Goal: Transaction & Acquisition: Purchase product/service

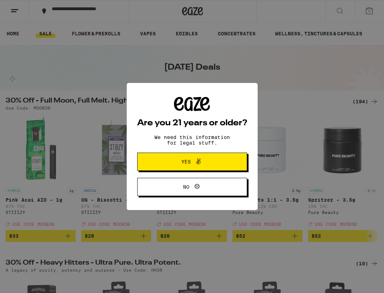
click at [232, 159] on button "Yes" at bounding box center [192, 162] width 110 height 18
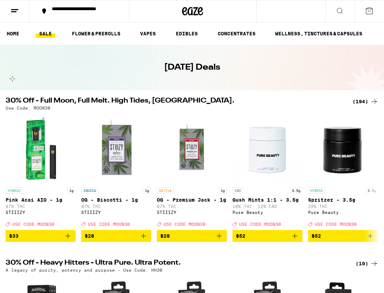
click at [367, 103] on div "(194)" at bounding box center [366, 101] width 26 height 8
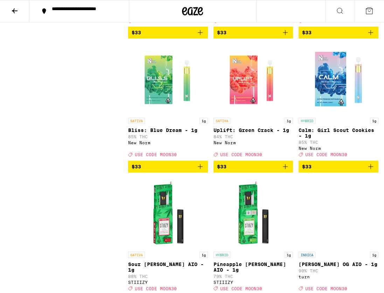
scroll to position [6681, 0]
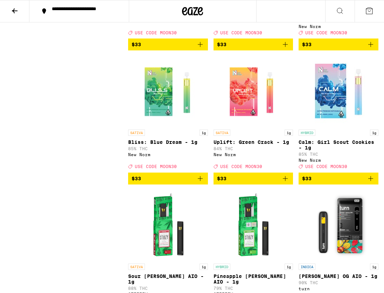
click at [61, 17] on button "**********" at bounding box center [79, 11] width 100 height 22
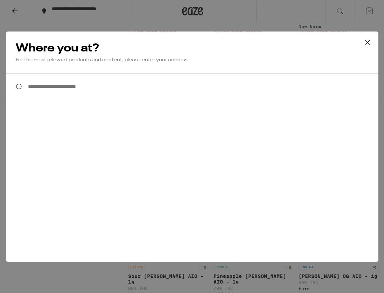
click at [82, 85] on input "**********" at bounding box center [192, 86] width 373 height 27
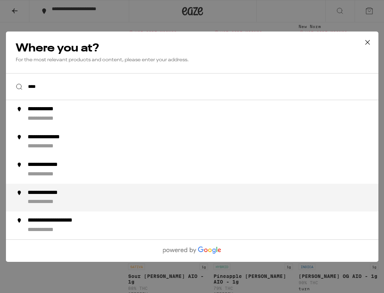
click at [48, 197] on div "**********" at bounding box center [52, 192] width 51 height 7
type input "**********"
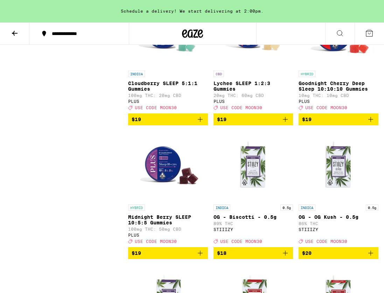
scroll to position [3046, 0]
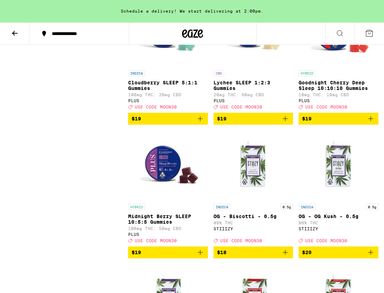
click at [372, 123] on icon "Add to bag" at bounding box center [371, 119] width 8 height 8
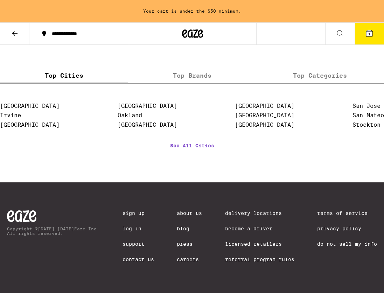
scroll to position [7209, 0]
click at [24, 34] on button at bounding box center [14, 34] width 29 height 22
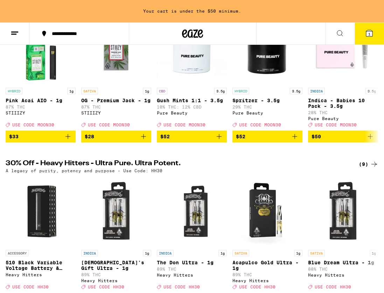
scroll to position [122, 0]
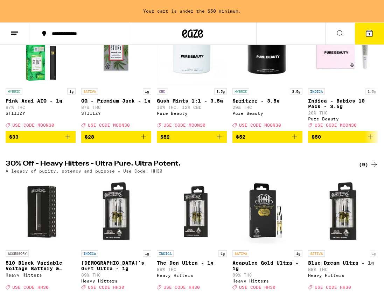
click at [363, 169] on div "(9)" at bounding box center [369, 164] width 20 height 8
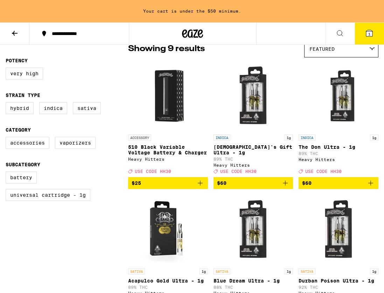
scroll to position [54, 0]
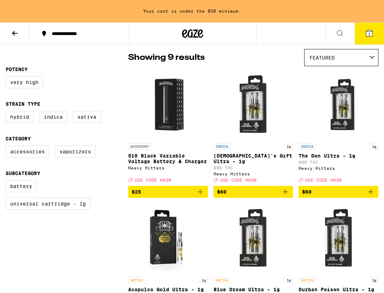
click at [20, 30] on button at bounding box center [14, 34] width 29 height 22
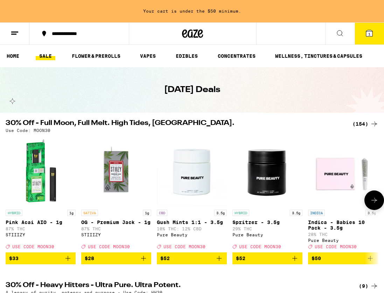
scroll to position [15, 0]
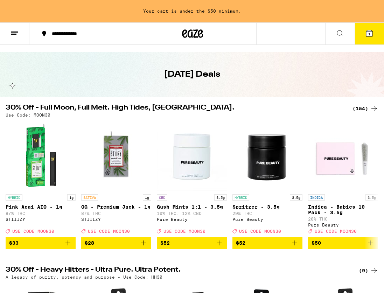
click at [362, 109] on div "(154)" at bounding box center [366, 108] width 26 height 8
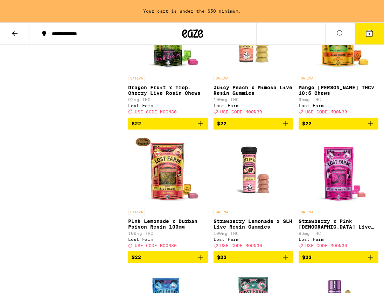
scroll to position [4370, 0]
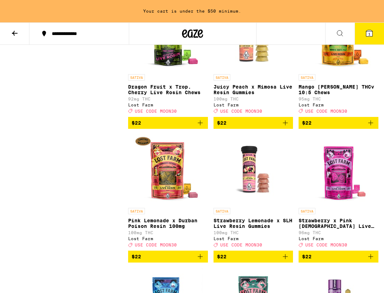
click at [200, 127] on icon "Add to bag" at bounding box center [200, 123] width 8 height 8
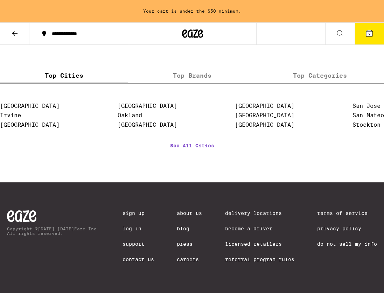
scroll to position [7209, 0]
click at [21, 36] on button at bounding box center [14, 34] width 29 height 22
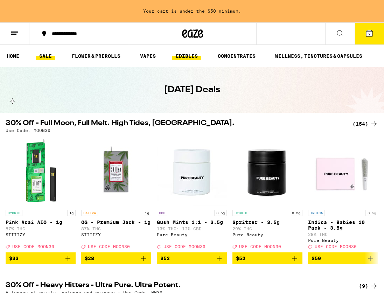
click at [190, 60] on link "EDIBLES" at bounding box center [186, 56] width 29 height 8
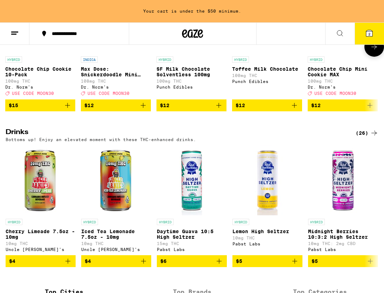
scroll to position [316, 0]
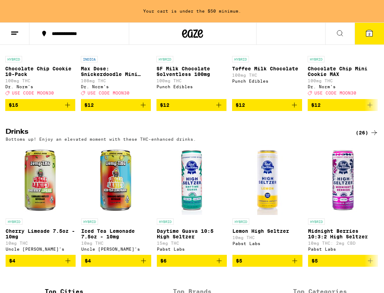
click at [365, 137] on div "(26)" at bounding box center [367, 133] width 23 height 8
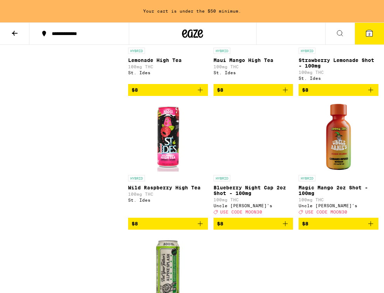
scroll to position [656, 0]
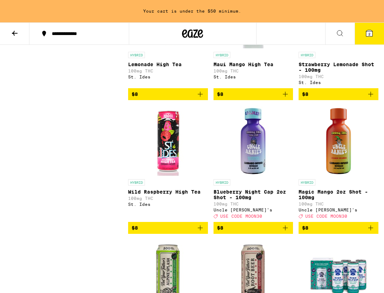
click at [200, 231] on icon "Add to bag" at bounding box center [200, 228] width 5 height 5
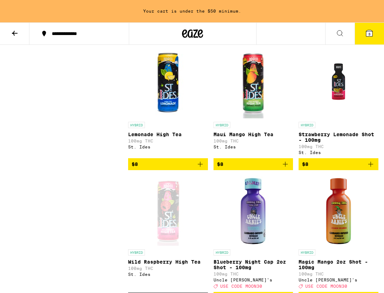
scroll to position [577, 0]
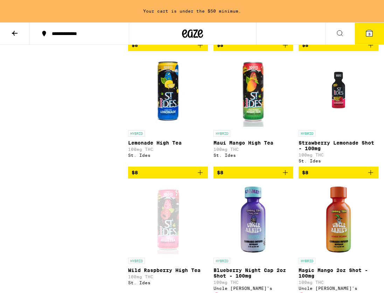
click at [288, 177] on icon "Add to bag" at bounding box center [285, 173] width 8 height 8
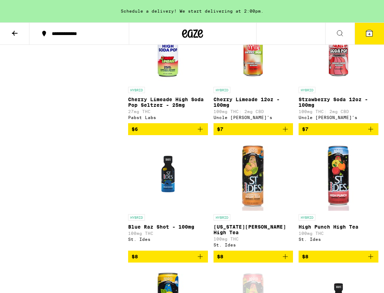
scroll to position [364, 0]
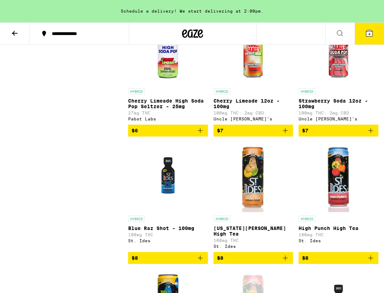
click at [371, 262] on icon "Add to bag" at bounding box center [371, 258] width 8 height 8
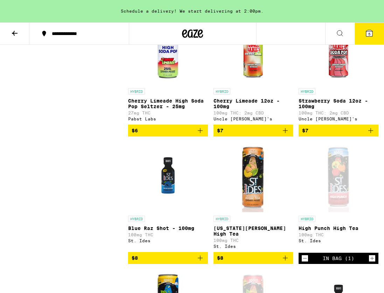
click at [284, 262] on icon "Add to bag" at bounding box center [285, 258] width 8 height 8
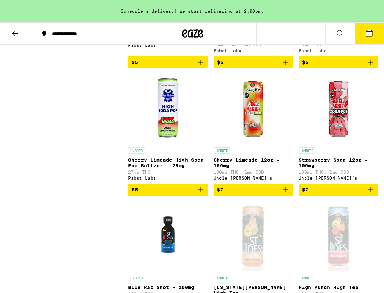
scroll to position [284, 0]
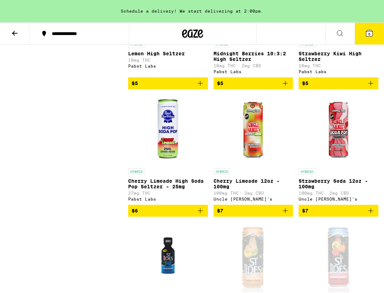
click at [290, 215] on icon "Add to bag" at bounding box center [285, 211] width 8 height 8
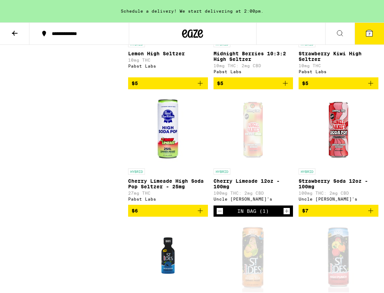
click at [370, 215] on icon "Add to bag" at bounding box center [371, 211] width 8 height 8
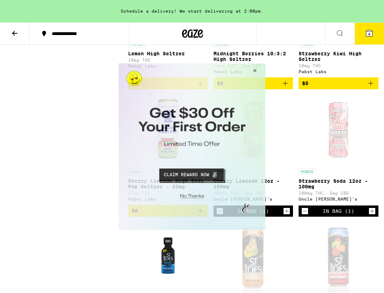
click at [255, 70] on button "Close Modal" at bounding box center [254, 71] width 19 height 17
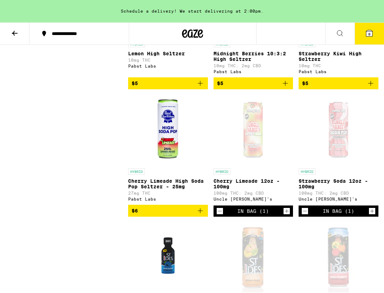
click at [362, 35] on button "8" at bounding box center [369, 34] width 29 height 22
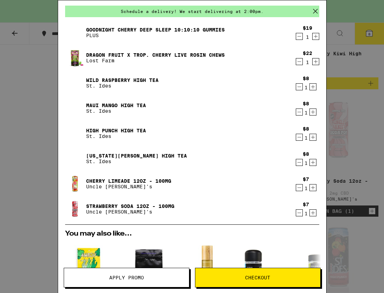
scroll to position [24, 0]
click at [301, 189] on icon "Decrement" at bounding box center [299, 188] width 6 height 8
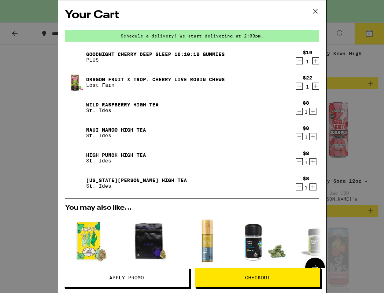
scroll to position [0, 0]
click at [17, 102] on div "Your Cart Schedule a delivery! We start delivering at 2:00pm. Goodnight Cherry …" at bounding box center [192, 146] width 384 height 293
